Goal: Obtain resource: Download file/media

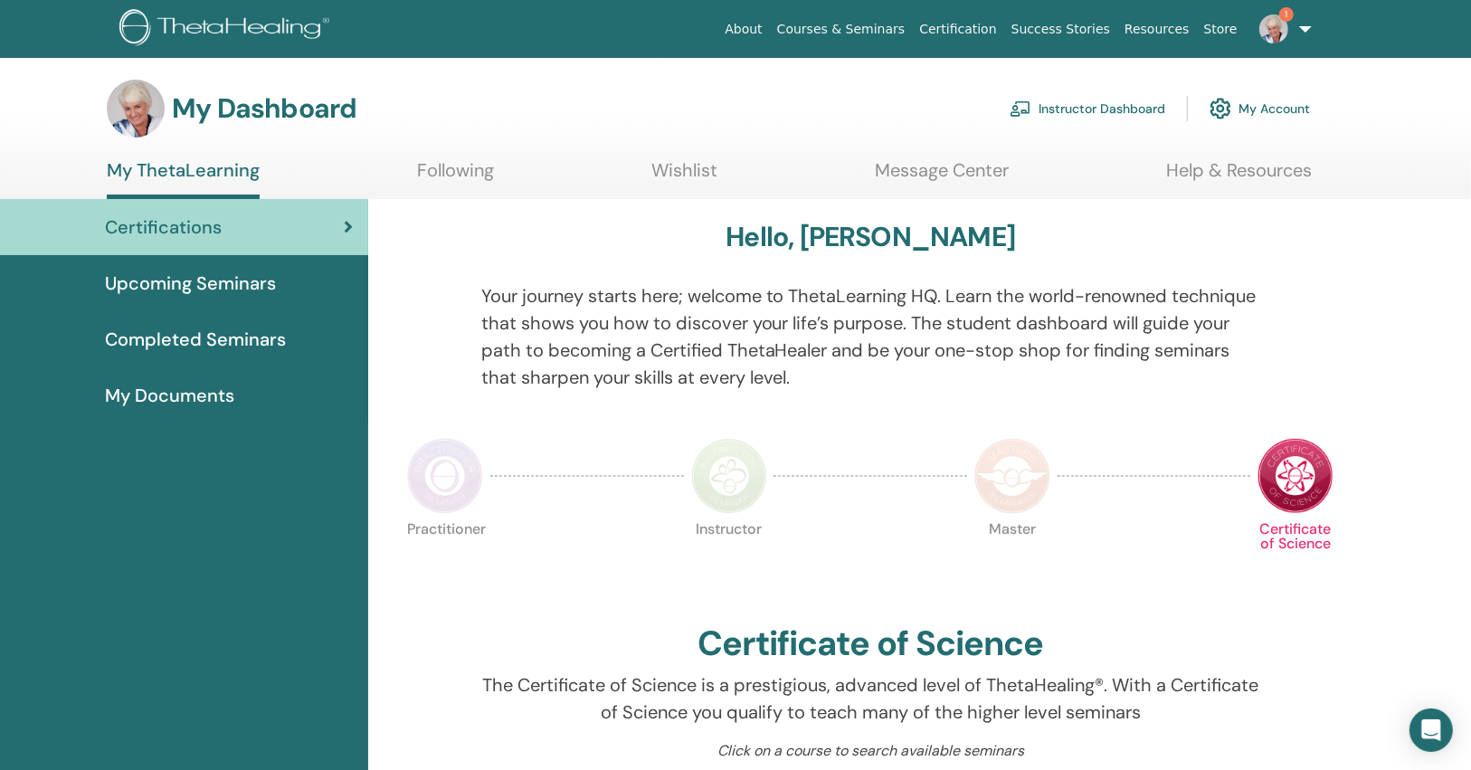
click at [1115, 110] on link "Instructor Dashboard" at bounding box center [1087, 109] width 156 height 40
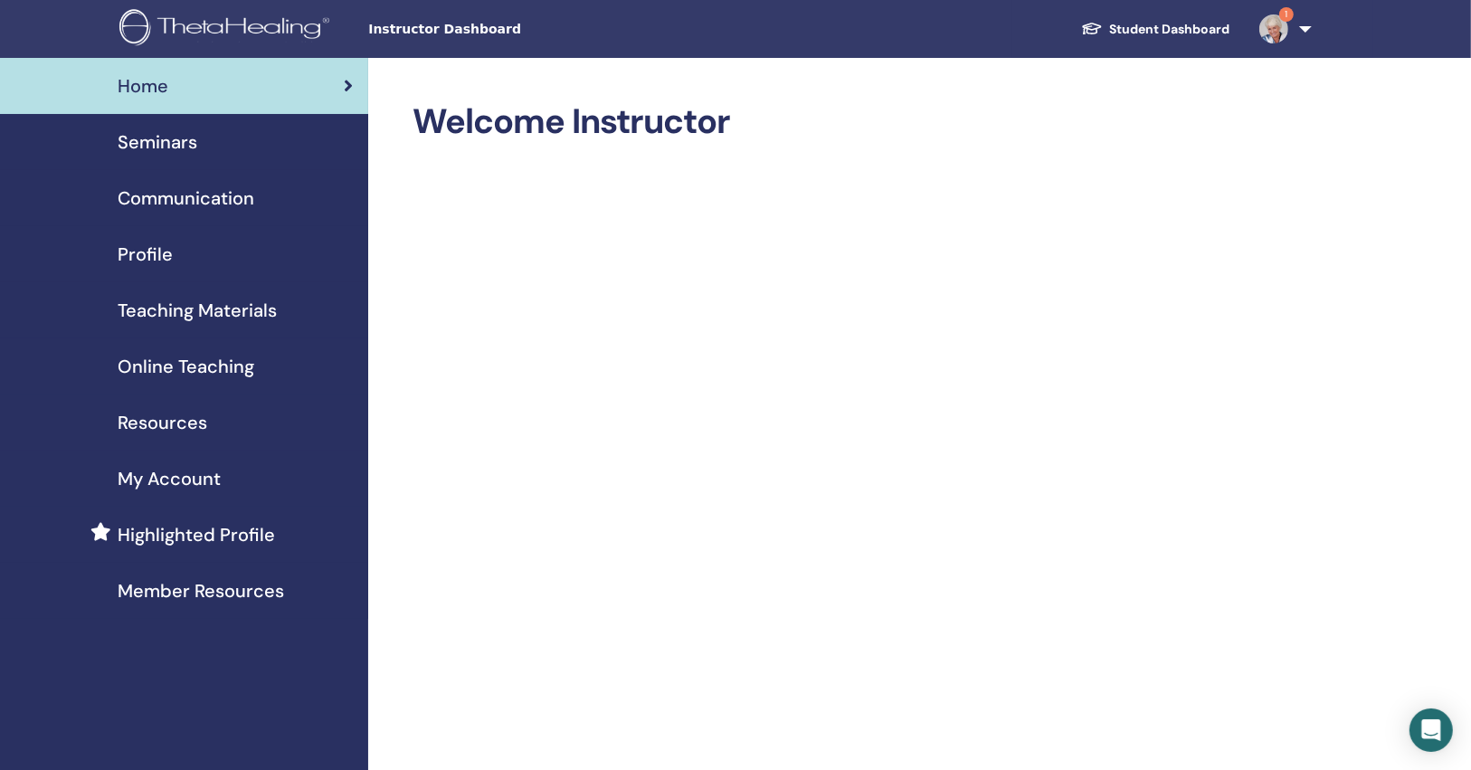
drag, startPoint x: 194, startPoint y: 403, endPoint x: 0, endPoint y: 360, distance: 198.4
click at [0, 360] on link "Online Teaching" at bounding box center [184, 366] width 368 height 56
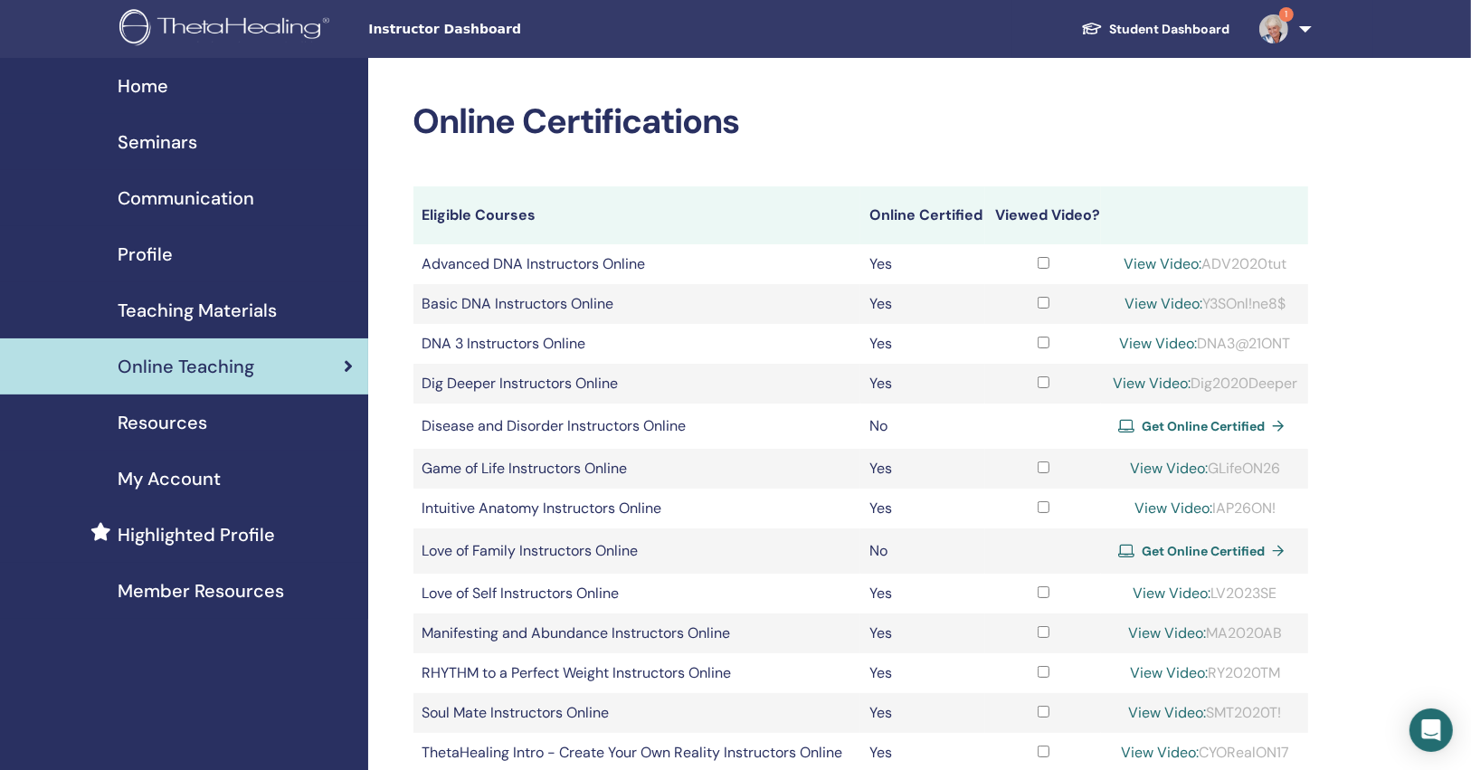
click at [273, 410] on div "Resources" at bounding box center [183, 422] width 339 height 27
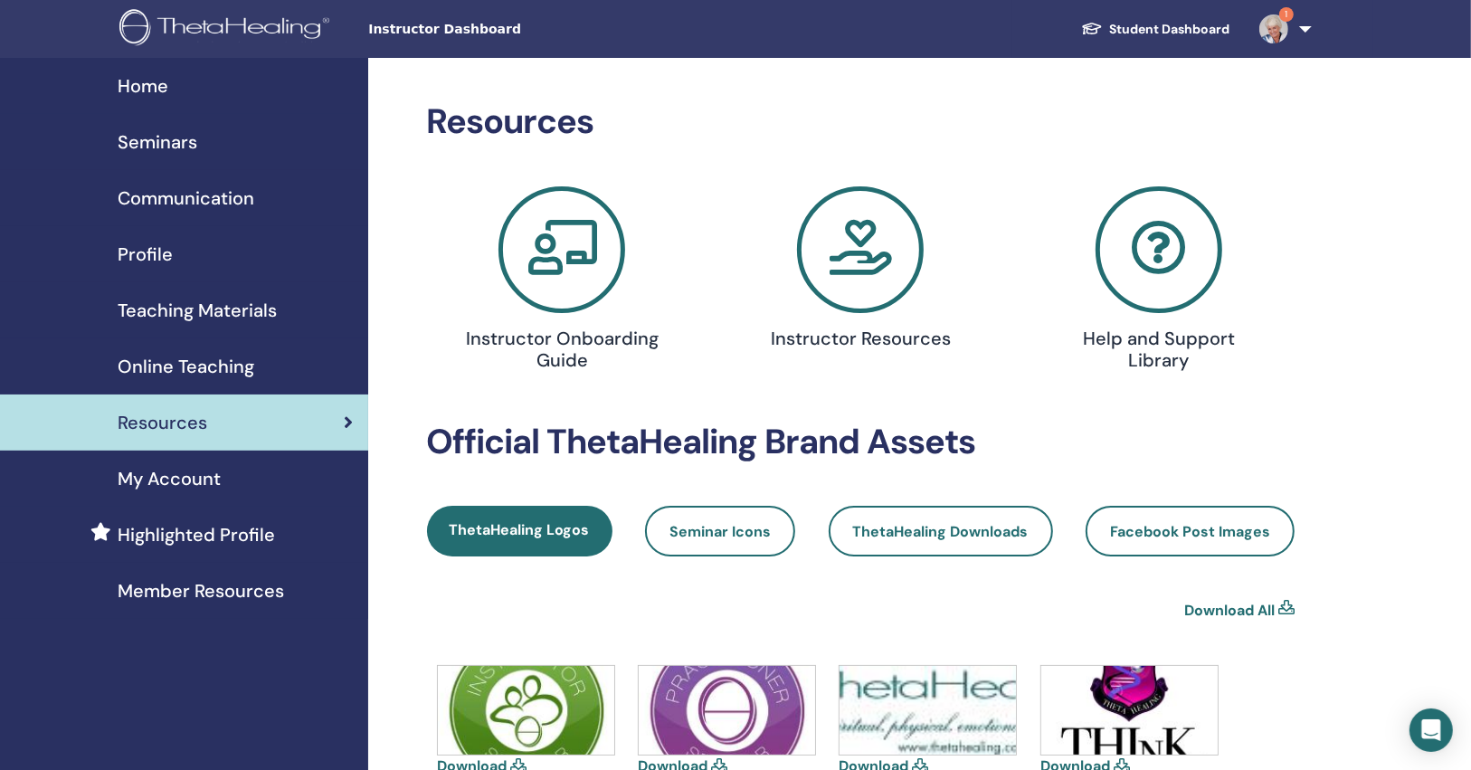
click at [197, 302] on span "Teaching Materials" at bounding box center [197, 310] width 159 height 27
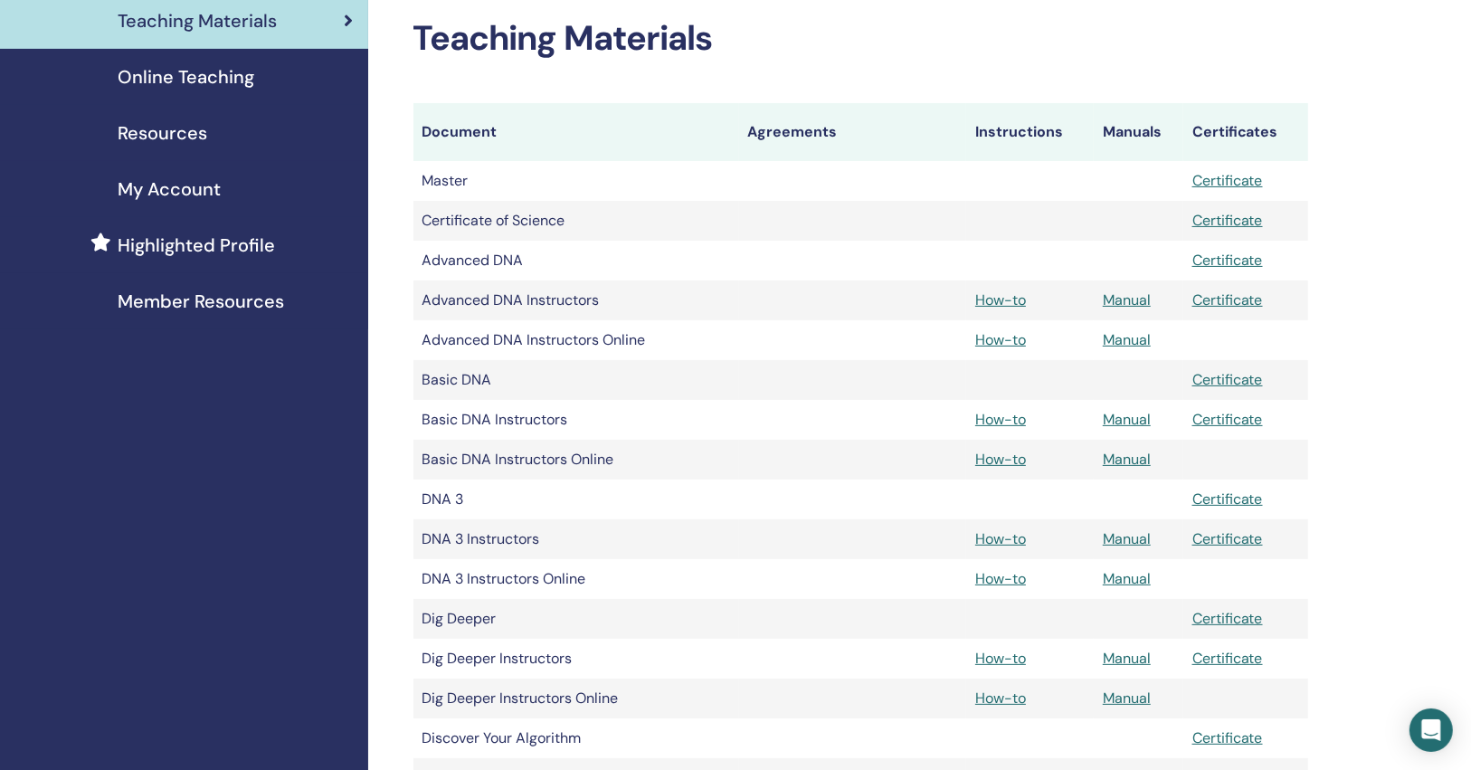
scroll to position [921, 0]
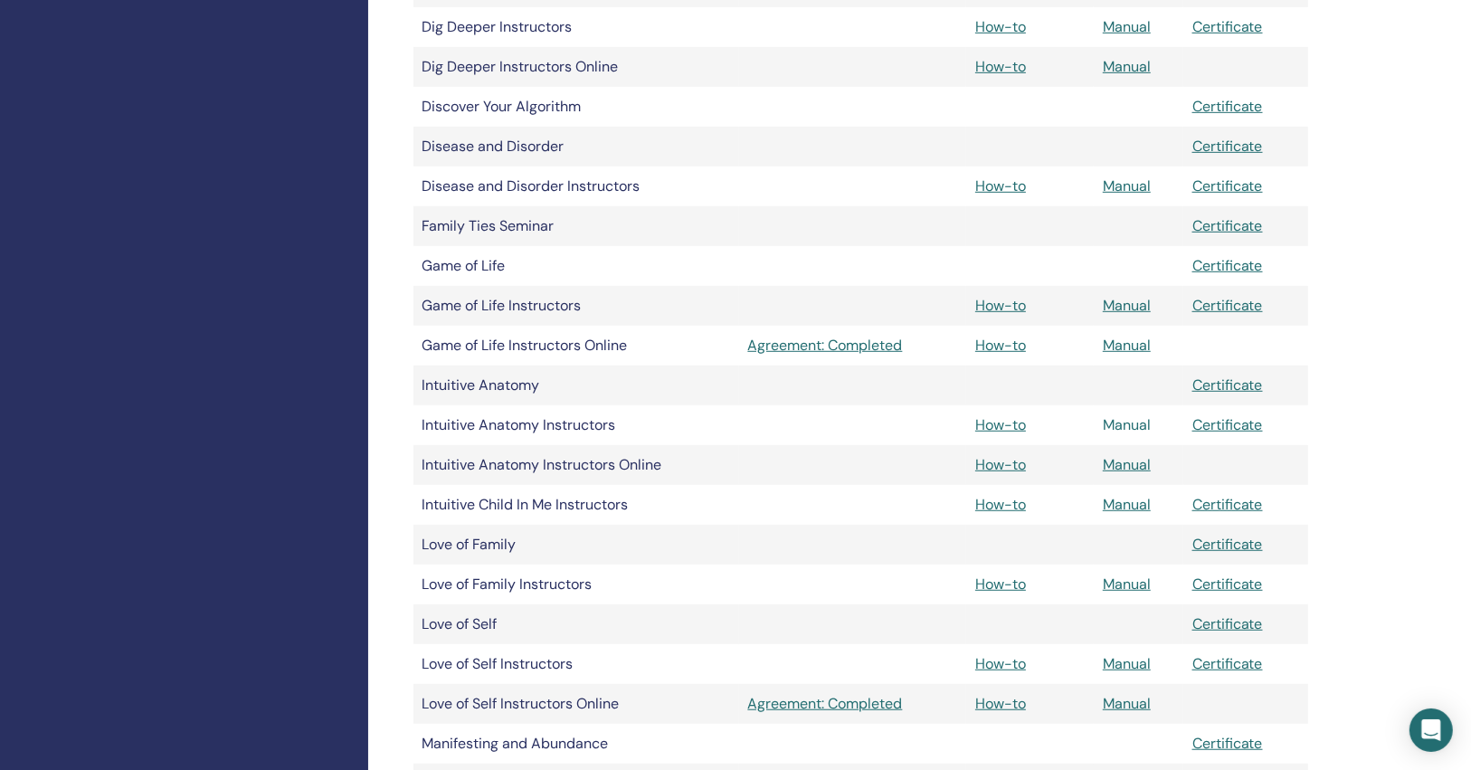
click at [1130, 428] on link "Manual" at bounding box center [1127, 424] width 48 height 19
